Goal: Task Accomplishment & Management: Manage account settings

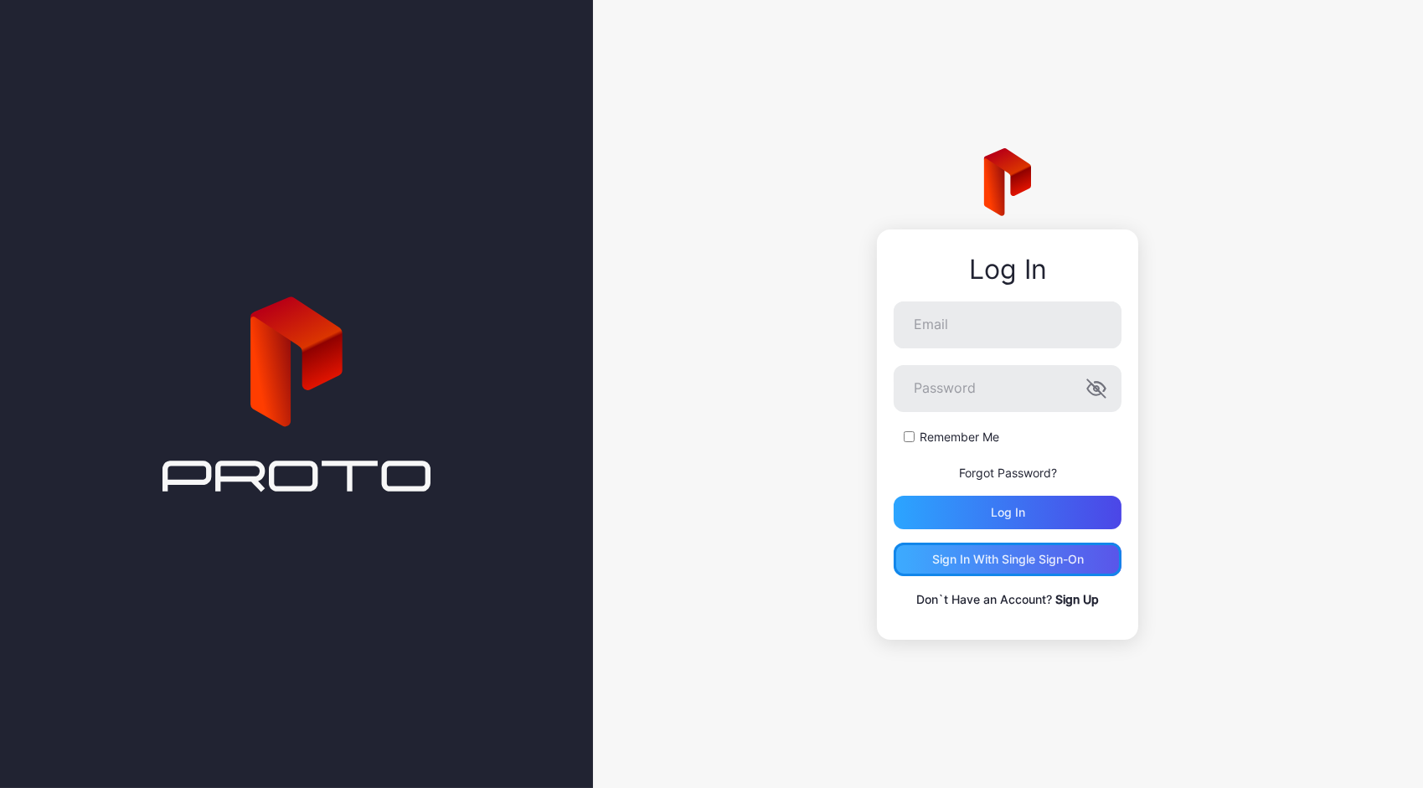
click at [1021, 548] on div "Sign in With Single Sign-On" at bounding box center [1007, 559] width 228 height 33
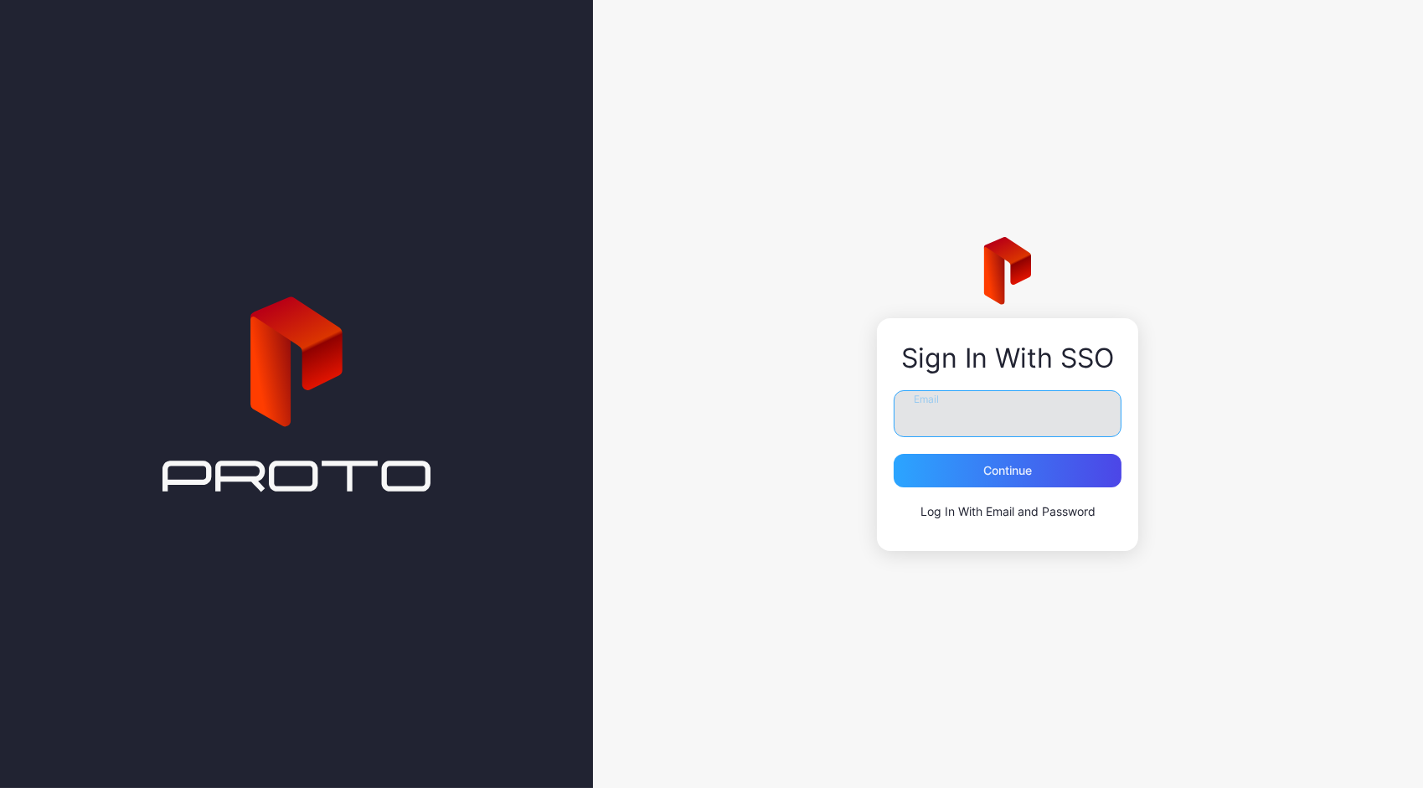
click at [925, 413] on input "Email" at bounding box center [1007, 413] width 228 height 47
type input "**********"
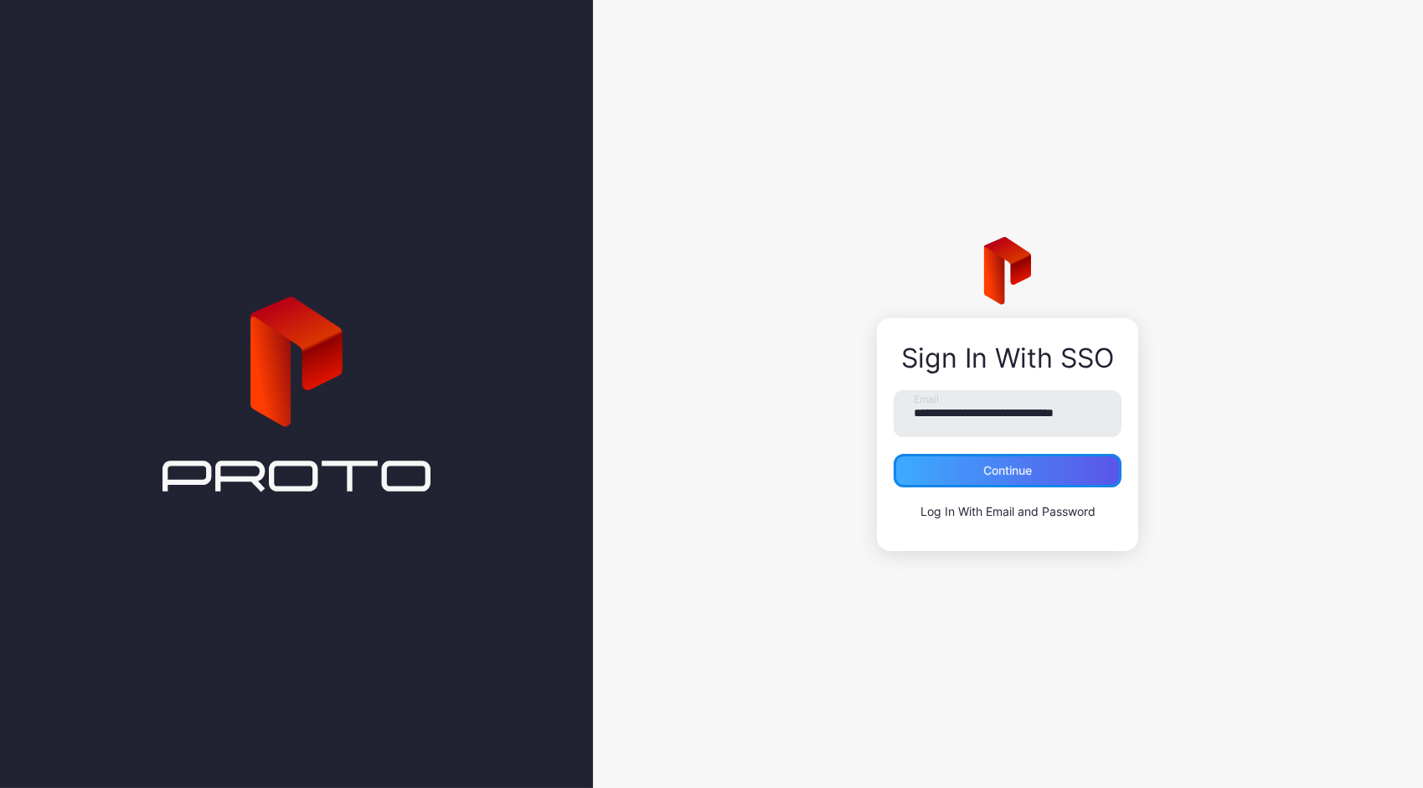
click at [1035, 477] on div "Continue" at bounding box center [1007, 470] width 228 height 33
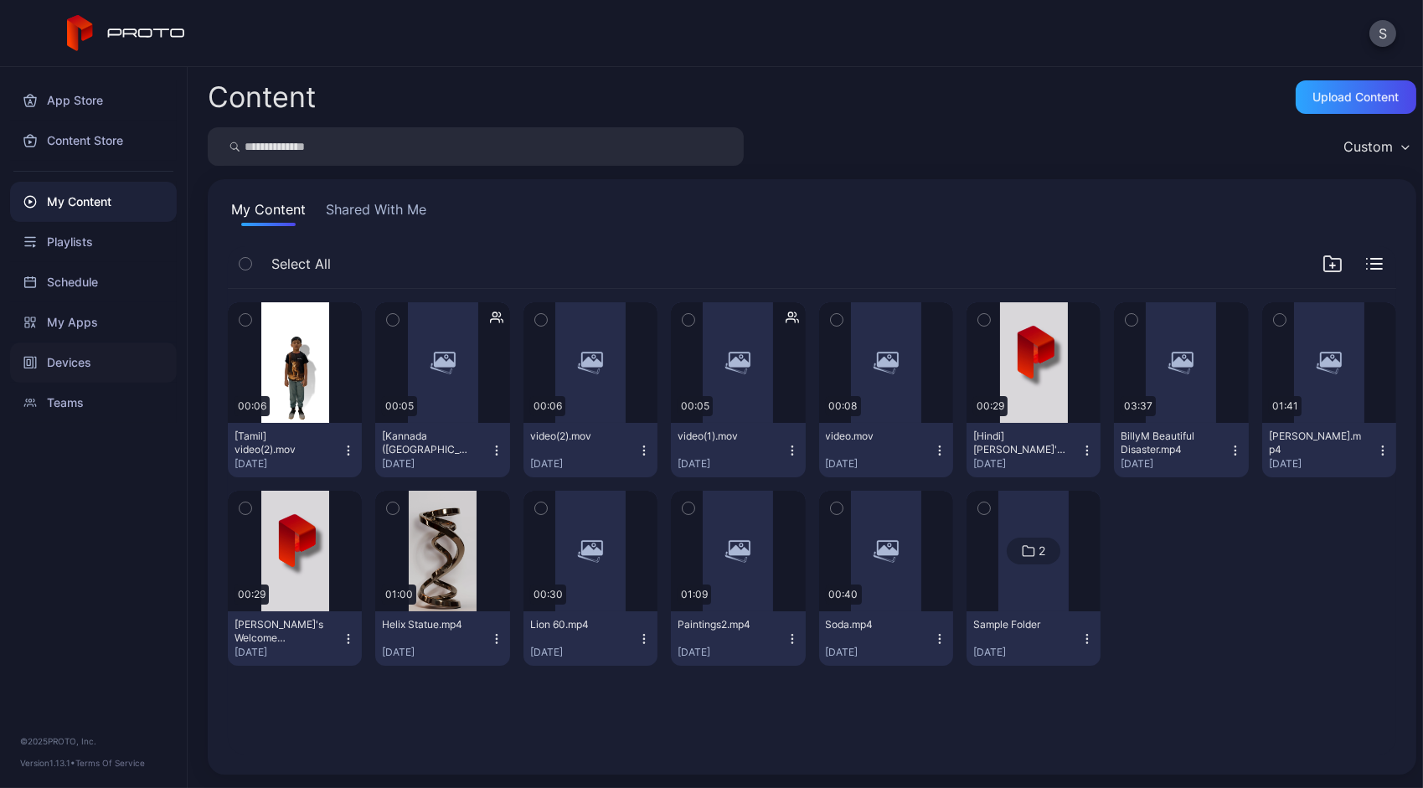
click at [61, 359] on div "Devices" at bounding box center [93, 362] width 167 height 40
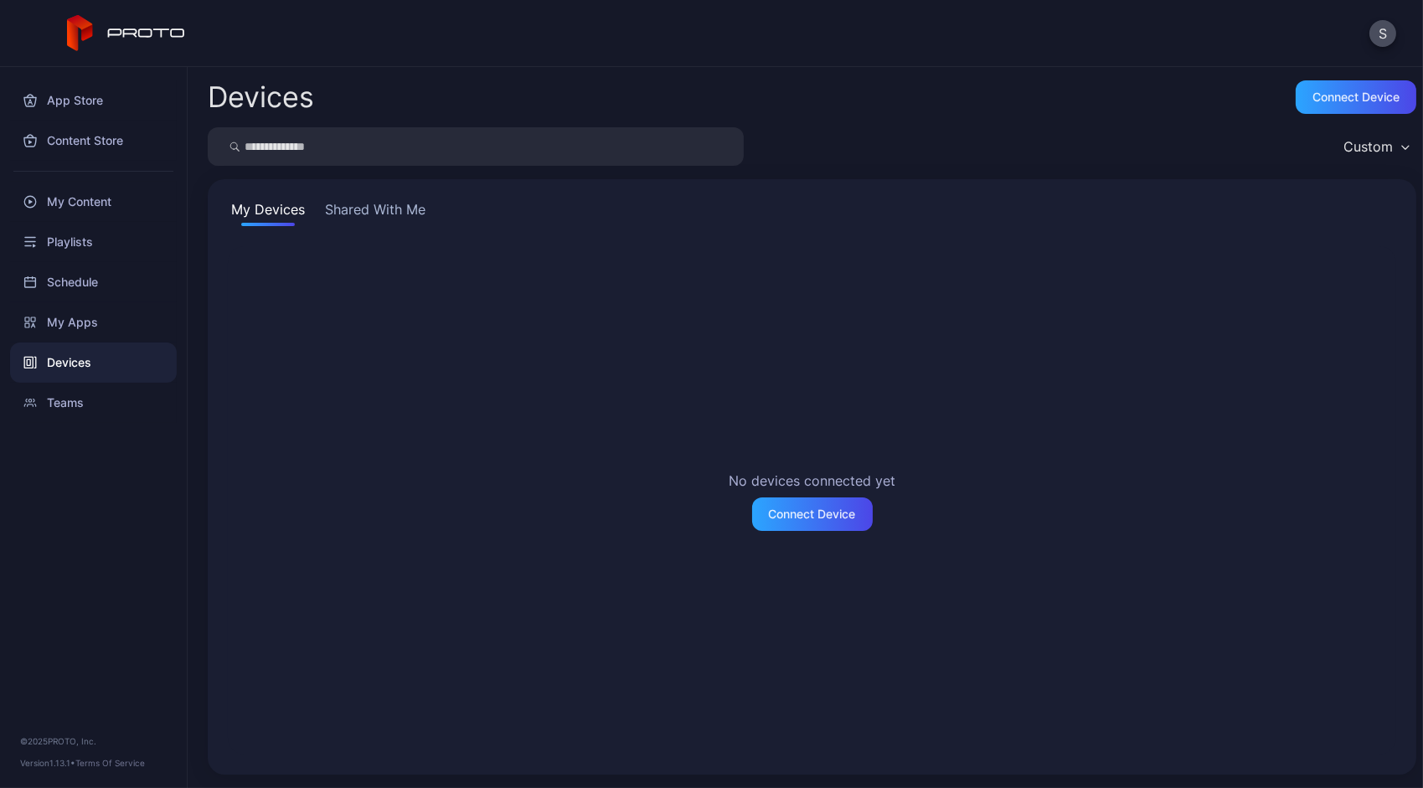
click at [352, 203] on button "Shared With Me" at bounding box center [375, 212] width 107 height 27
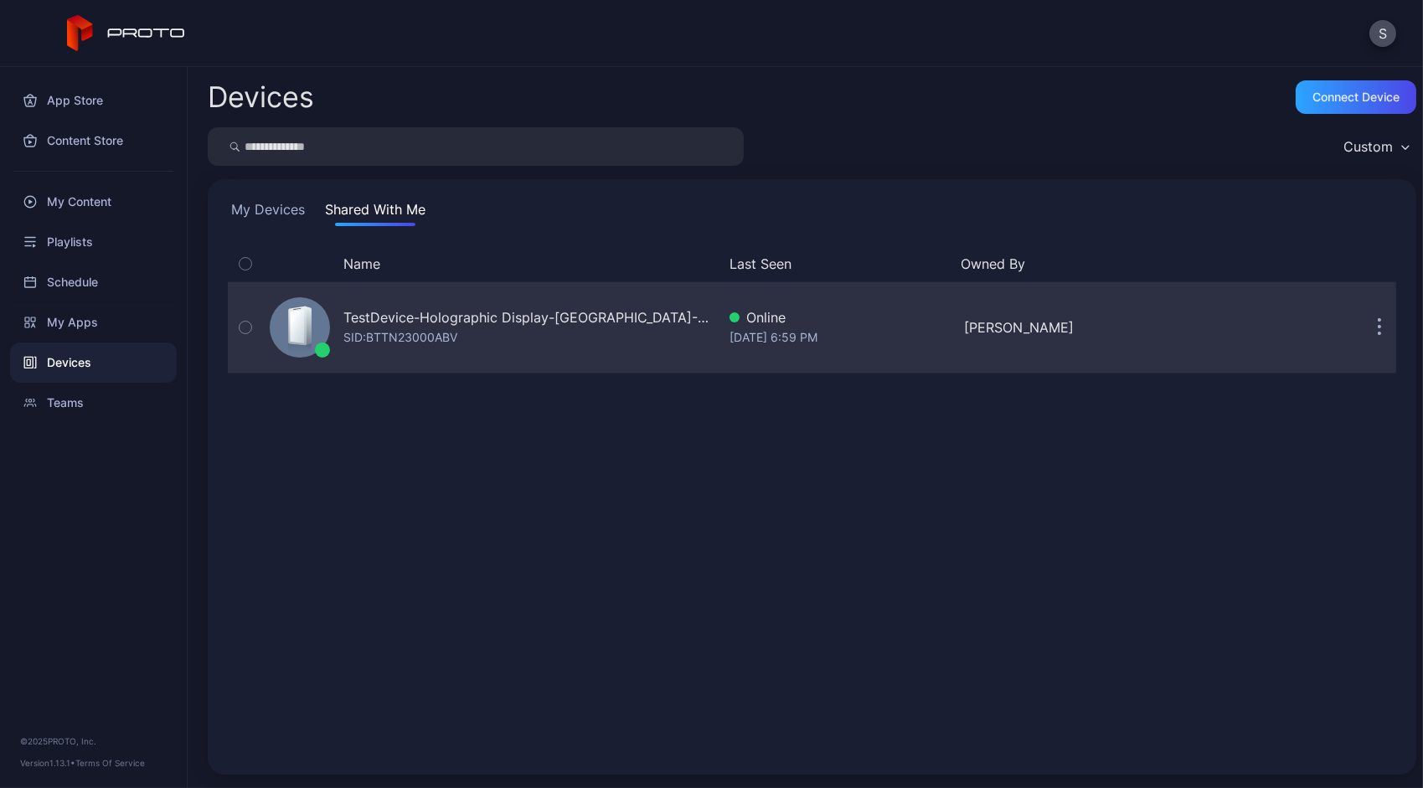
click at [435, 319] on div "TestDevice-Holographic Display-[GEOGRAPHIC_DATA]-500West-Showcase" at bounding box center [529, 317] width 373 height 20
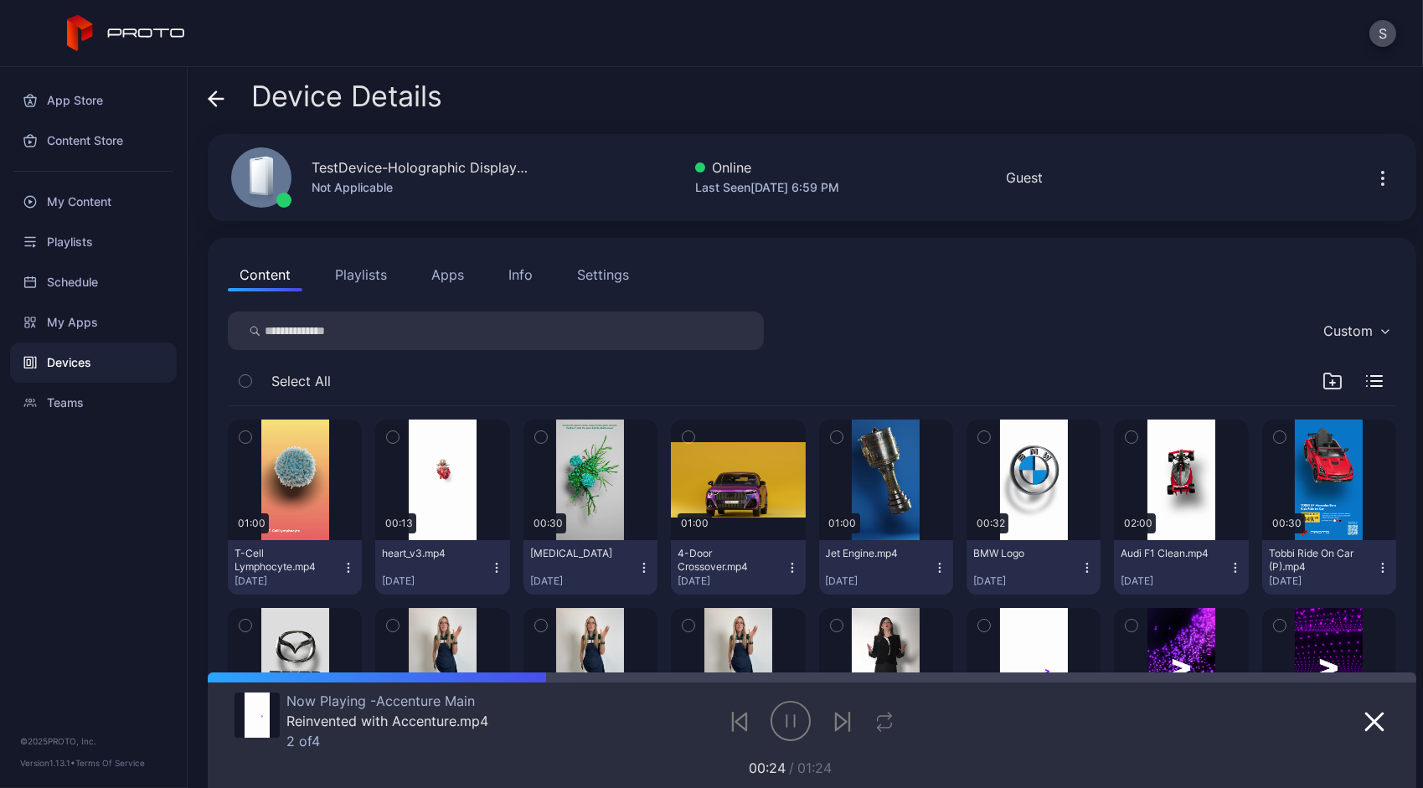
click at [586, 273] on div "Settings" at bounding box center [603, 275] width 52 height 20
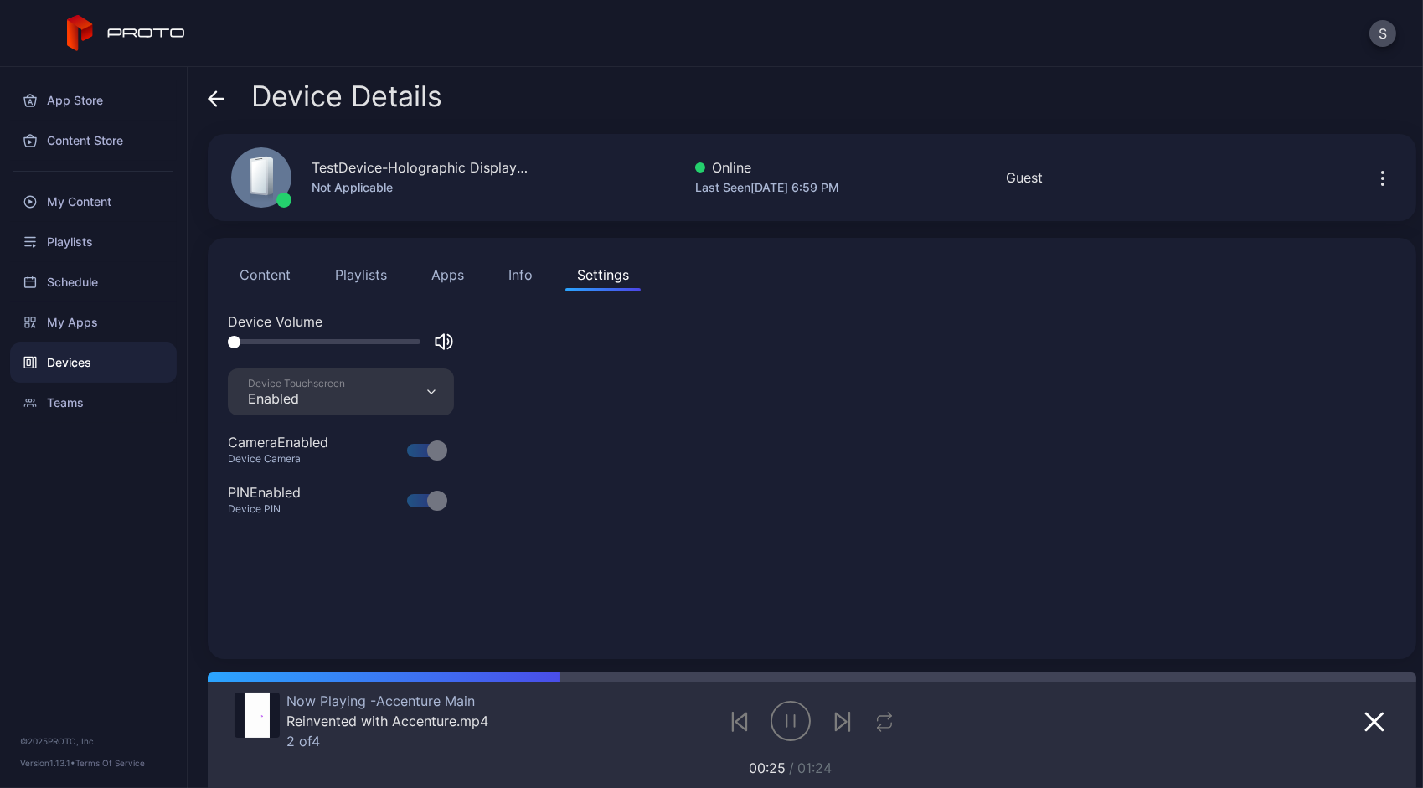
click at [533, 273] on button "Info" at bounding box center [520, 274] width 48 height 33
